Goal: Go to known website: Access a specific website the user already knows

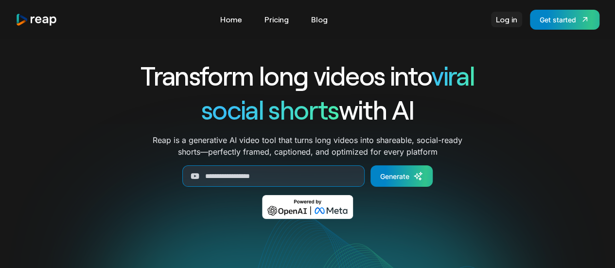
click at [505, 21] on link "Log in" at bounding box center [506, 20] width 31 height 16
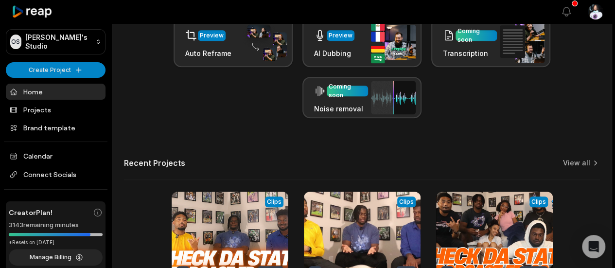
scroll to position [290, 0]
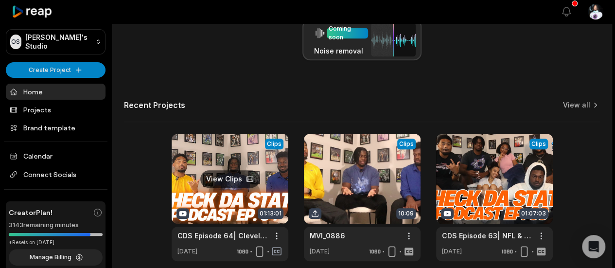
click at [232, 224] on link at bounding box center [230, 197] width 117 height 127
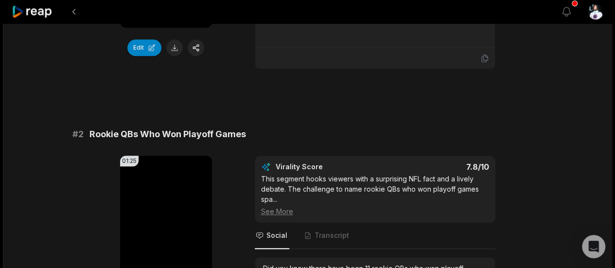
scroll to position [118, 0]
